Goal: Information Seeking & Learning: Check status

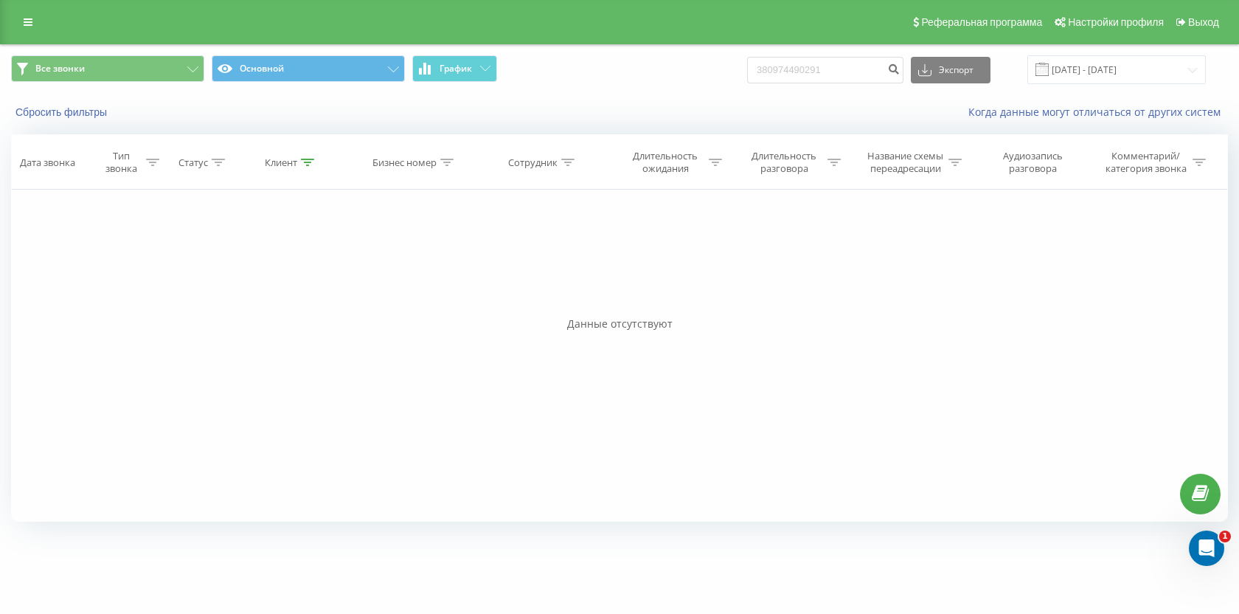
click at [804, 63] on input "380974490291" at bounding box center [825, 70] width 156 height 27
type input "380509242183"
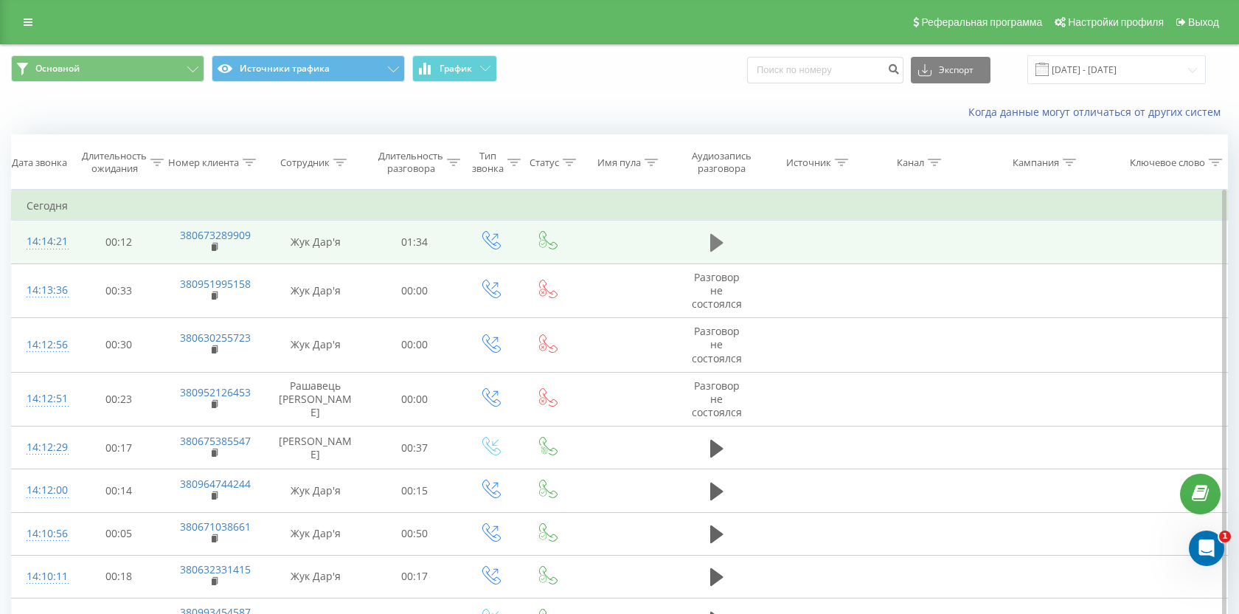
click at [719, 250] on icon at bounding box center [716, 242] width 13 height 21
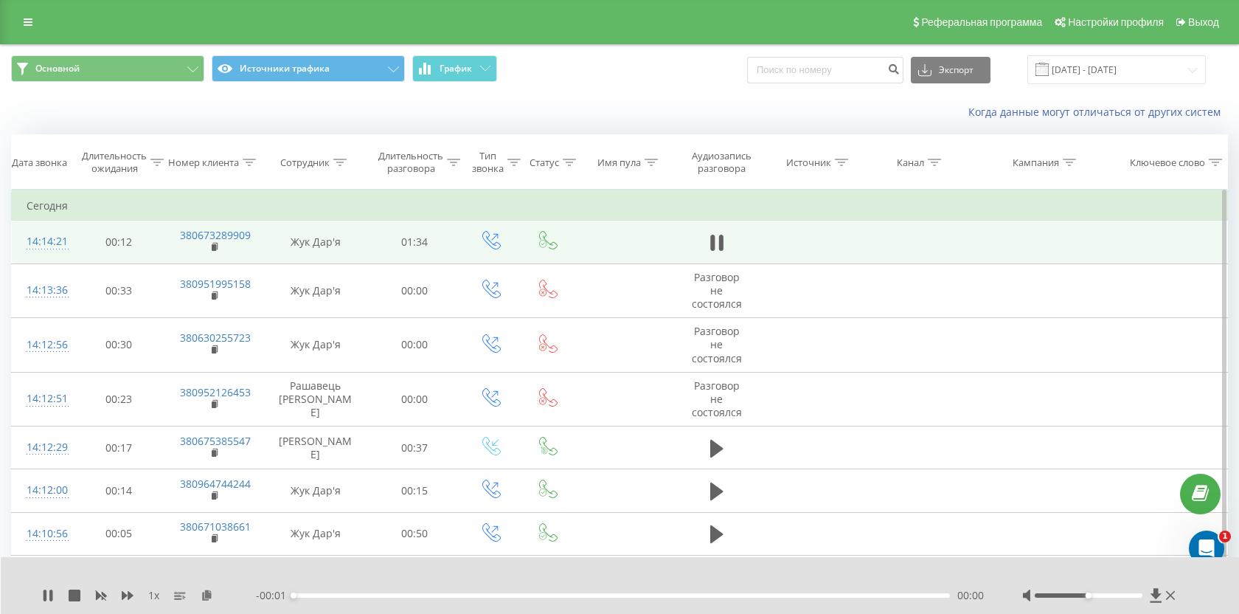
click at [518, 595] on div "00:00" at bounding box center [622, 595] width 656 height 4
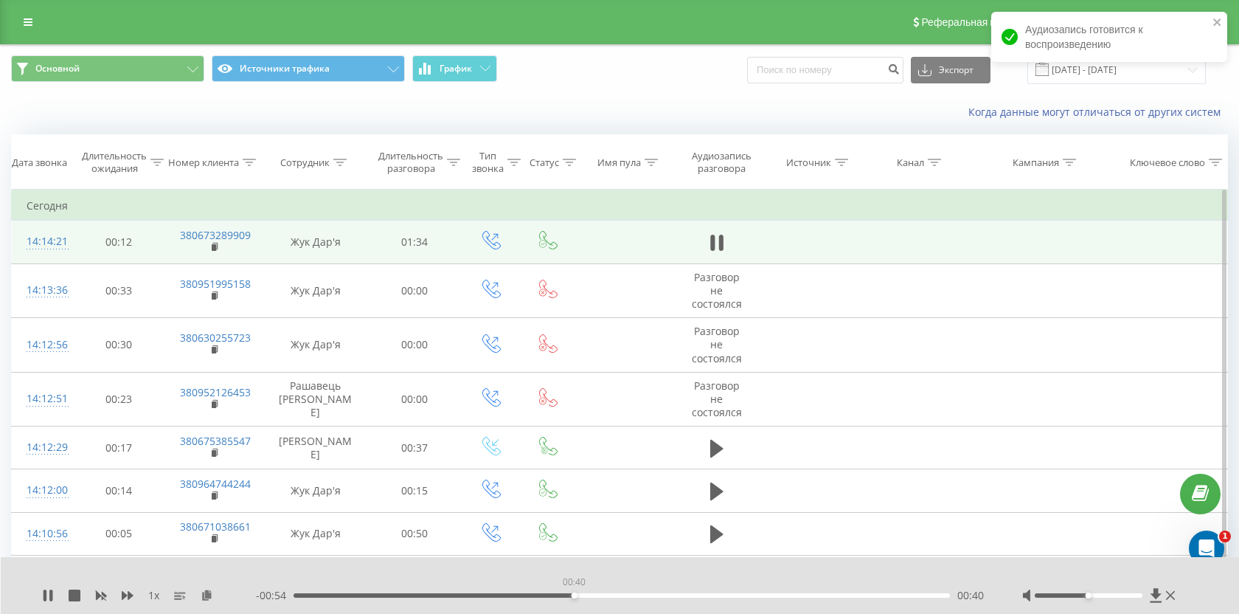
click at [574, 595] on div "00:40" at bounding box center [622, 595] width 656 height 4
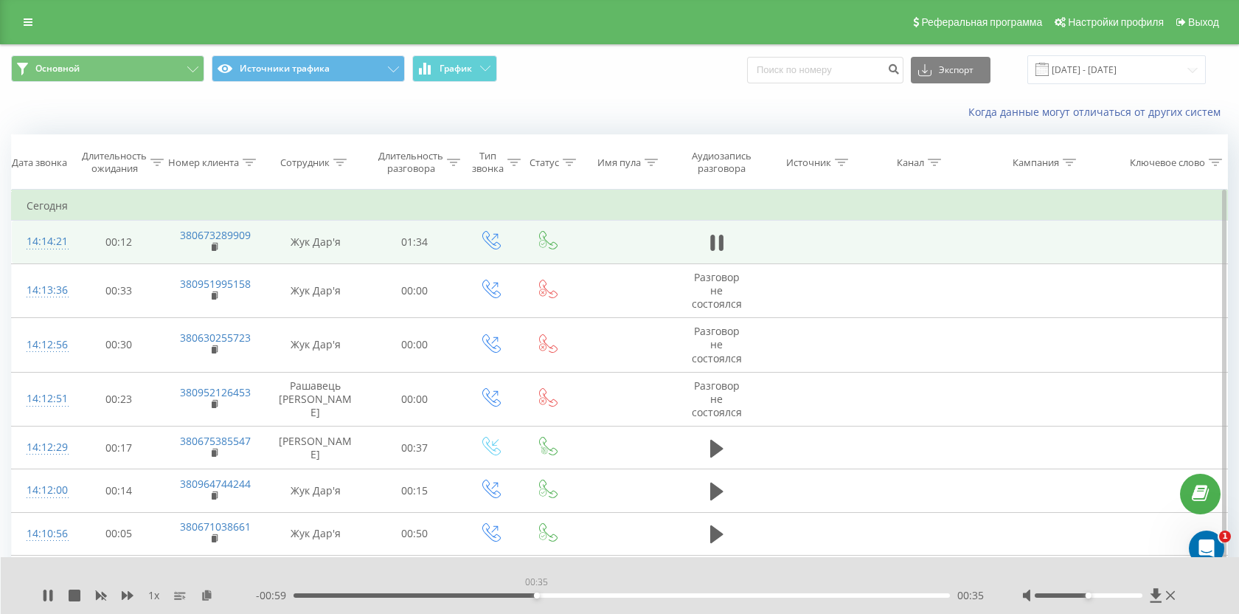
click at [536, 593] on div "00:35" at bounding box center [622, 595] width 656 height 4
click at [518, 593] on div "00:36" at bounding box center [622, 595] width 656 height 4
click at [44, 594] on icon at bounding box center [45, 595] width 3 height 12
